Goal: Task Accomplishment & Management: Use online tool/utility

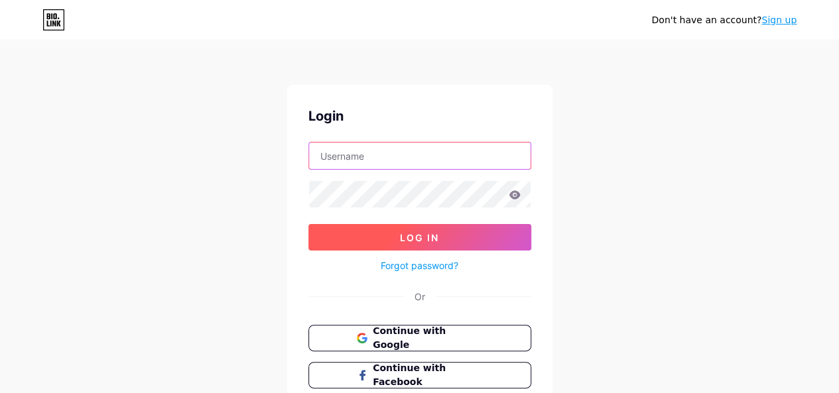
type input "[EMAIL_ADDRESS][DOMAIN_NAME]"
click at [383, 241] on button "Log In" at bounding box center [419, 237] width 223 height 27
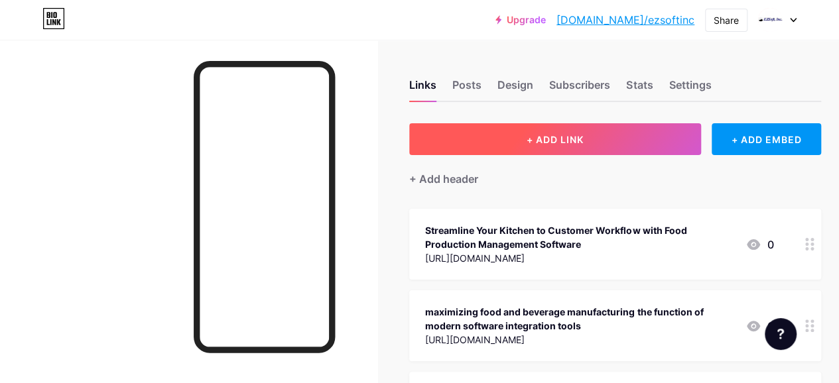
click at [543, 134] on span "+ ADD LINK" at bounding box center [555, 139] width 57 height 11
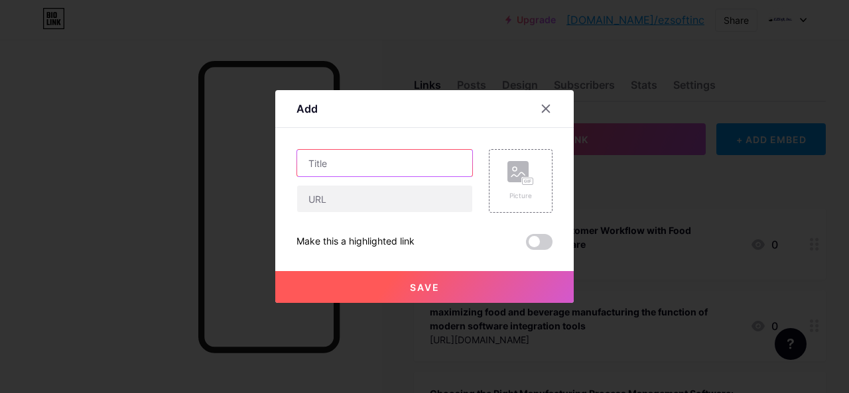
click at [353, 153] on input "text" at bounding box center [384, 163] width 175 height 27
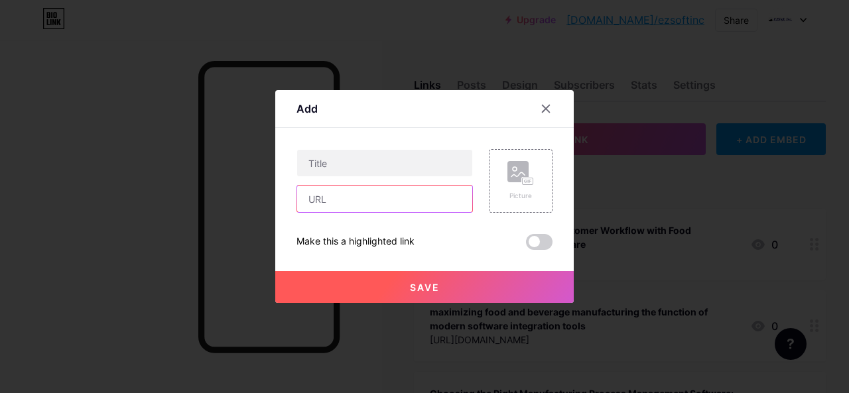
click at [349, 192] on input "text" at bounding box center [384, 199] width 175 height 27
paste input "[URL][DOMAIN_NAME]"
type input "[URL][DOMAIN_NAME]"
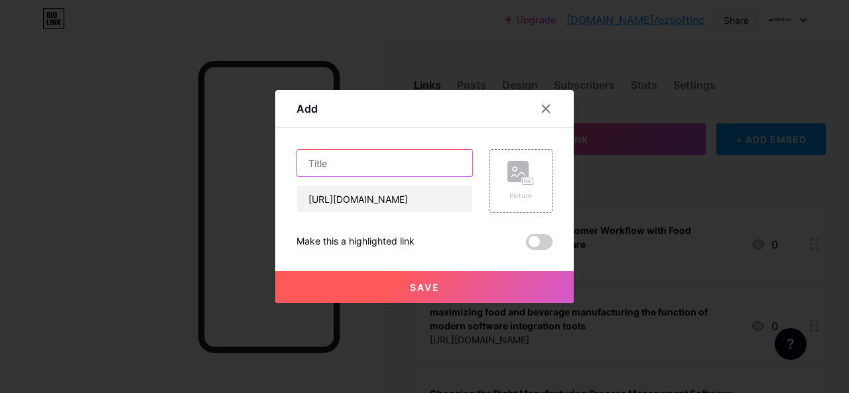
click at [371, 172] on input "text" at bounding box center [384, 163] width 175 height 27
paste input "How Is Process Validation Conducted in the Pharmaceutical Industry?"
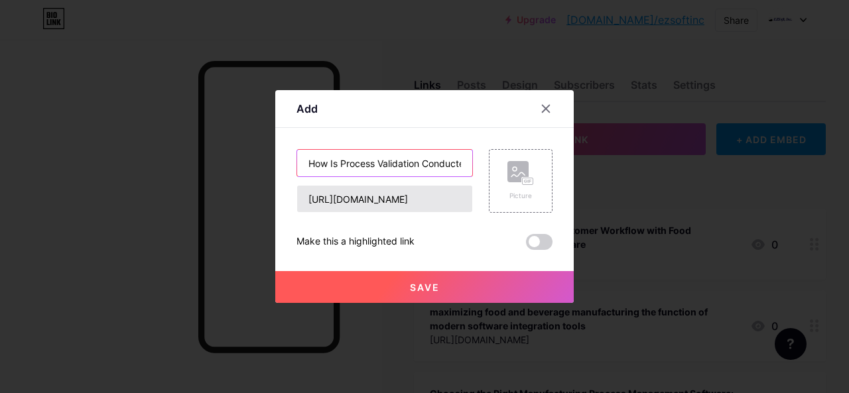
scroll to position [0, 151]
type input "How Is Process Validation Conducted in the Pharmaceutical Industry?"
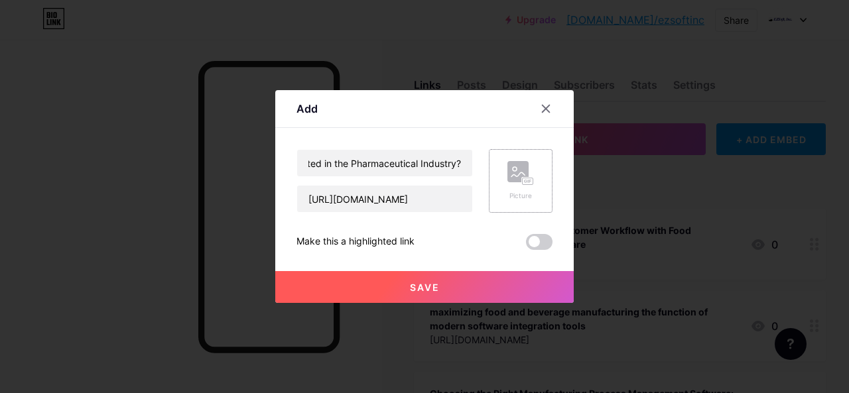
click at [528, 178] on rect at bounding box center [528, 182] width 12 height 8
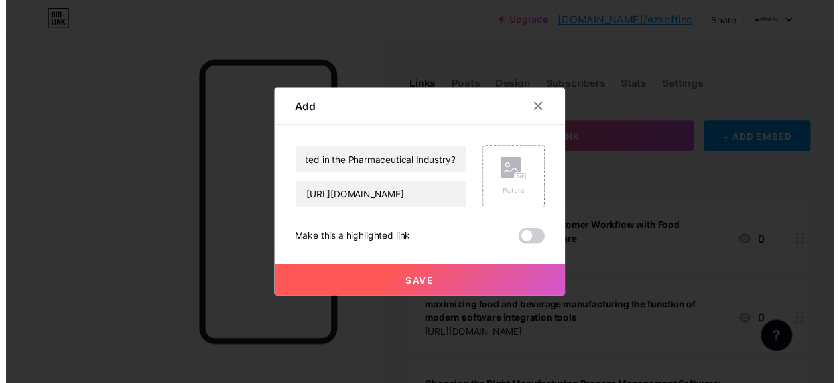
scroll to position [0, 0]
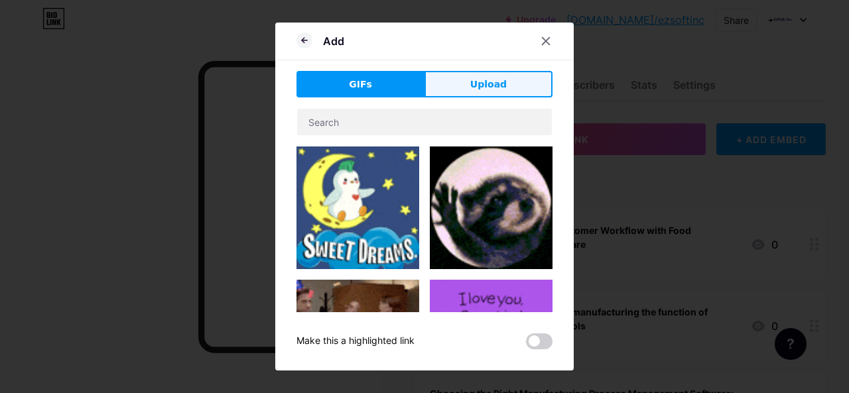
click at [471, 75] on button "Upload" at bounding box center [488, 84] width 128 height 27
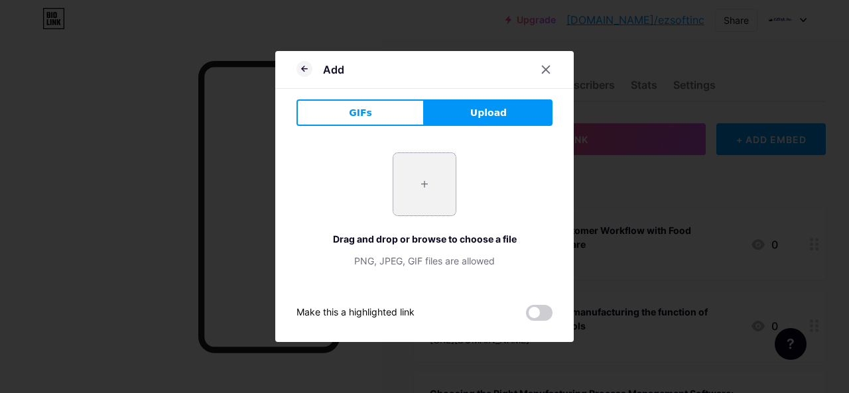
click at [448, 192] on input "file" at bounding box center [424, 184] width 62 height 62
type input "C:\fakepath\Untitled design (29).jpg"
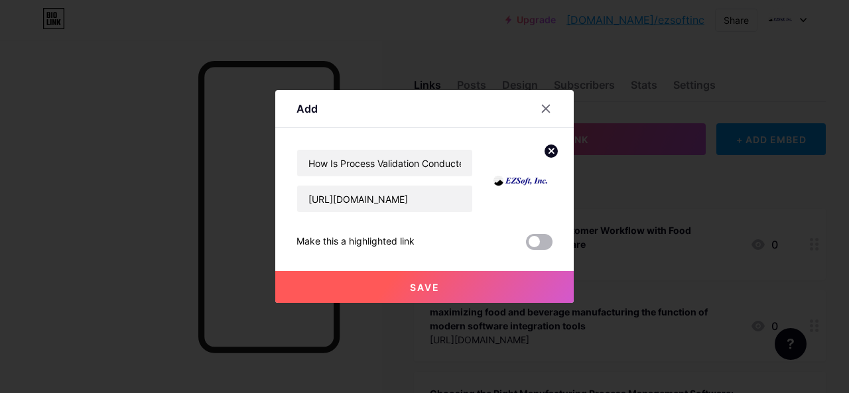
click at [544, 245] on span at bounding box center [539, 242] width 27 height 16
click at [526, 245] on input "checkbox" at bounding box center [526, 245] width 0 height 0
click at [501, 291] on button "Save" at bounding box center [424, 287] width 298 height 32
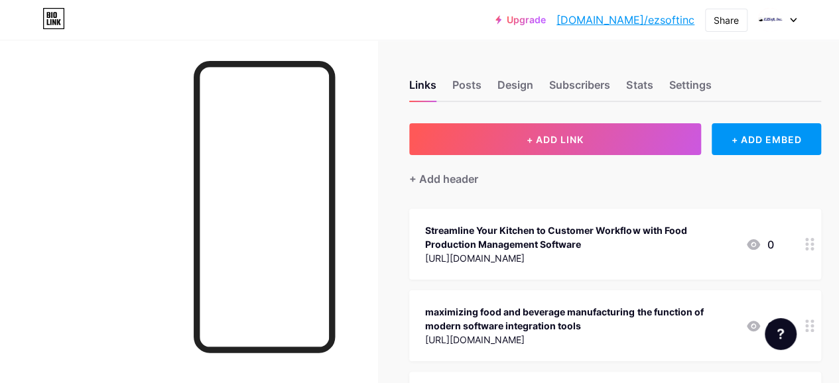
click at [726, 14] on div "Share" at bounding box center [726, 20] width 25 height 14
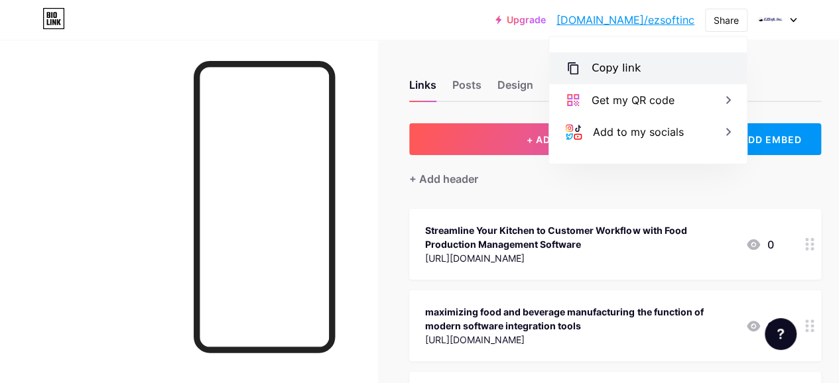
click at [603, 77] on div "Copy link" at bounding box center [648, 68] width 198 height 32
